Goal: Task Accomplishment & Management: Complete application form

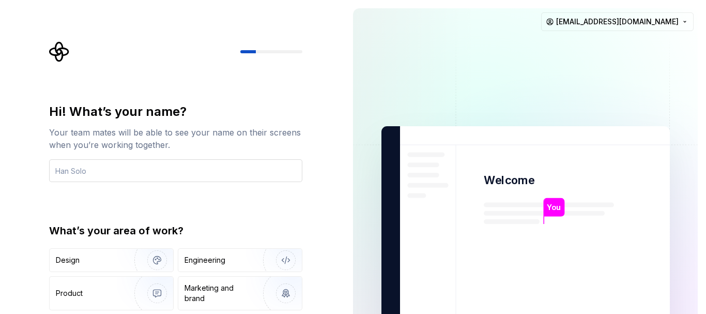
click at [233, 172] on input "text" at bounding box center [175, 170] width 253 height 23
click at [101, 261] on div "Design" at bounding box center [88, 260] width 65 height 10
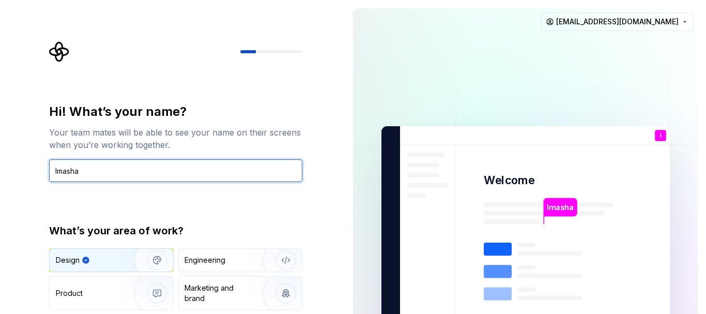
click at [217, 178] on input "Imasha" at bounding box center [175, 170] width 253 height 23
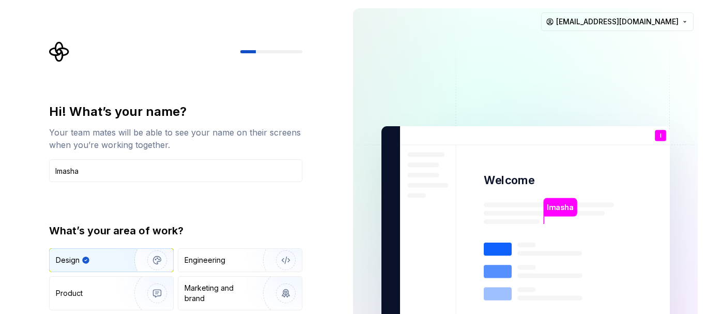
drag, startPoint x: 247, startPoint y: 53, endPoint x: 277, endPoint y: 56, distance: 29.6
click at [277, 56] on div at bounding box center [175, 51] width 253 height 21
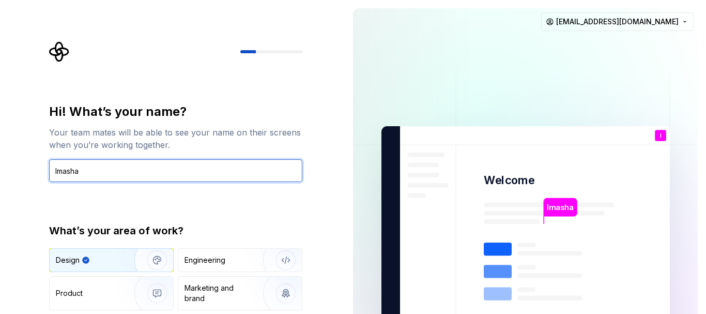
click at [182, 172] on input "Imasha" at bounding box center [175, 170] width 253 height 23
type input "Imasha Senavirathne"
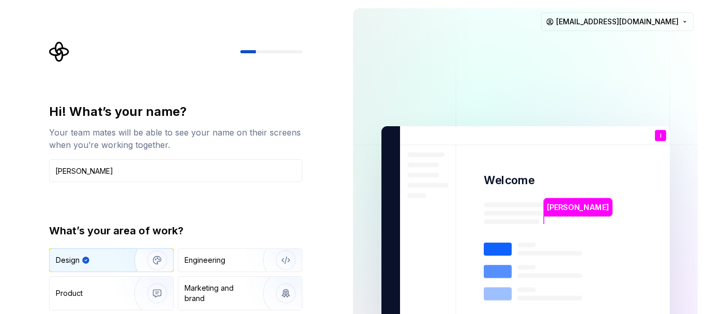
click at [675, 69] on img at bounding box center [525, 233] width 419 height 489
click at [687, 27] on html "Hi! What’s your name? Your team mates will be able to see your name on their sc…" at bounding box center [353, 157] width 706 height 314
click at [475, 106] on img at bounding box center [525, 233] width 419 height 489
click at [493, 165] on img at bounding box center [525, 233] width 419 height 489
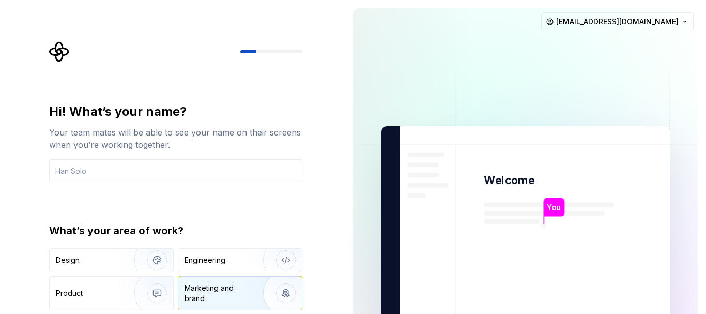
click at [247, 292] on img "button" at bounding box center [279, 293] width 66 height 69
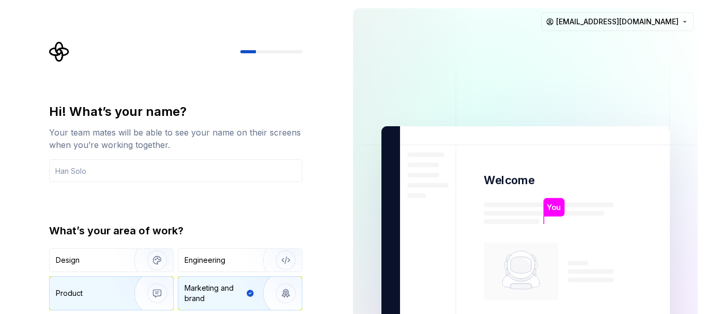
click at [168, 293] on img "button" at bounding box center [150, 293] width 66 height 69
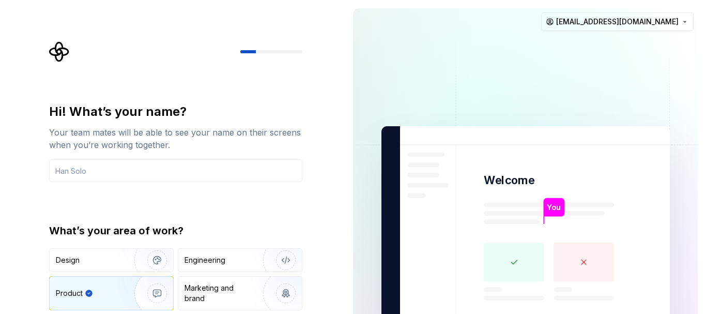
click at [120, 246] on div "What’s your area of work? Design Engineering Product Marketing and brand Other" at bounding box center [175, 280] width 253 height 115
click at [128, 255] on img "button" at bounding box center [150, 259] width 66 height 69
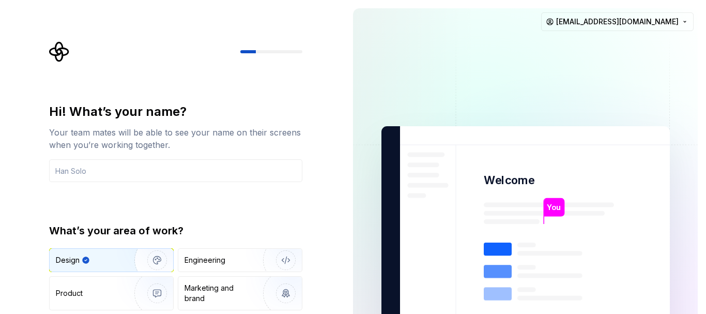
click at [155, 259] on img "button" at bounding box center [150, 259] width 66 height 69
click at [156, 259] on img "button" at bounding box center [150, 259] width 66 height 69
click at [167, 157] on div "Hi! What’s your name? Your team mates will be able to see your name on their sc…" at bounding box center [175, 142] width 253 height 79
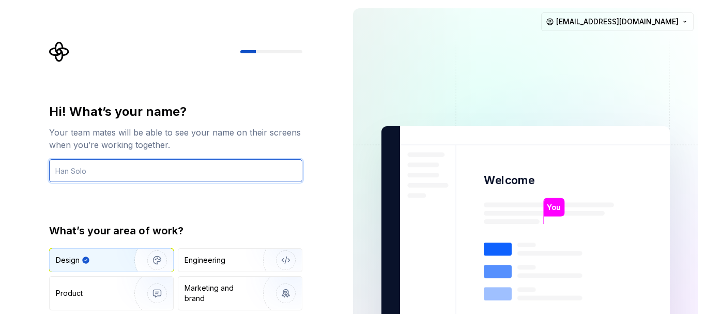
click at [163, 167] on input "text" at bounding box center [175, 170] width 253 height 23
type input "Imasha Senavirathne"
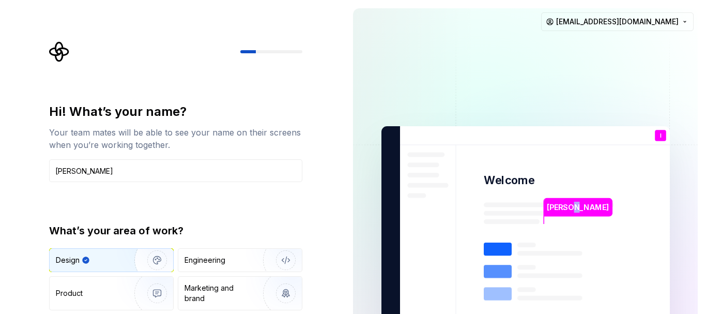
click at [574, 207] on p "Imasha Senavirathne" at bounding box center [578, 207] width 62 height 11
click at [701, 215] on div "Imasha Senavirathne Welcome I You T B +3 Thomas Brooke Jamie imashasenavirathne…" at bounding box center [525, 233] width 361 height 466
